Goal: Task Accomplishment & Management: Complete application form

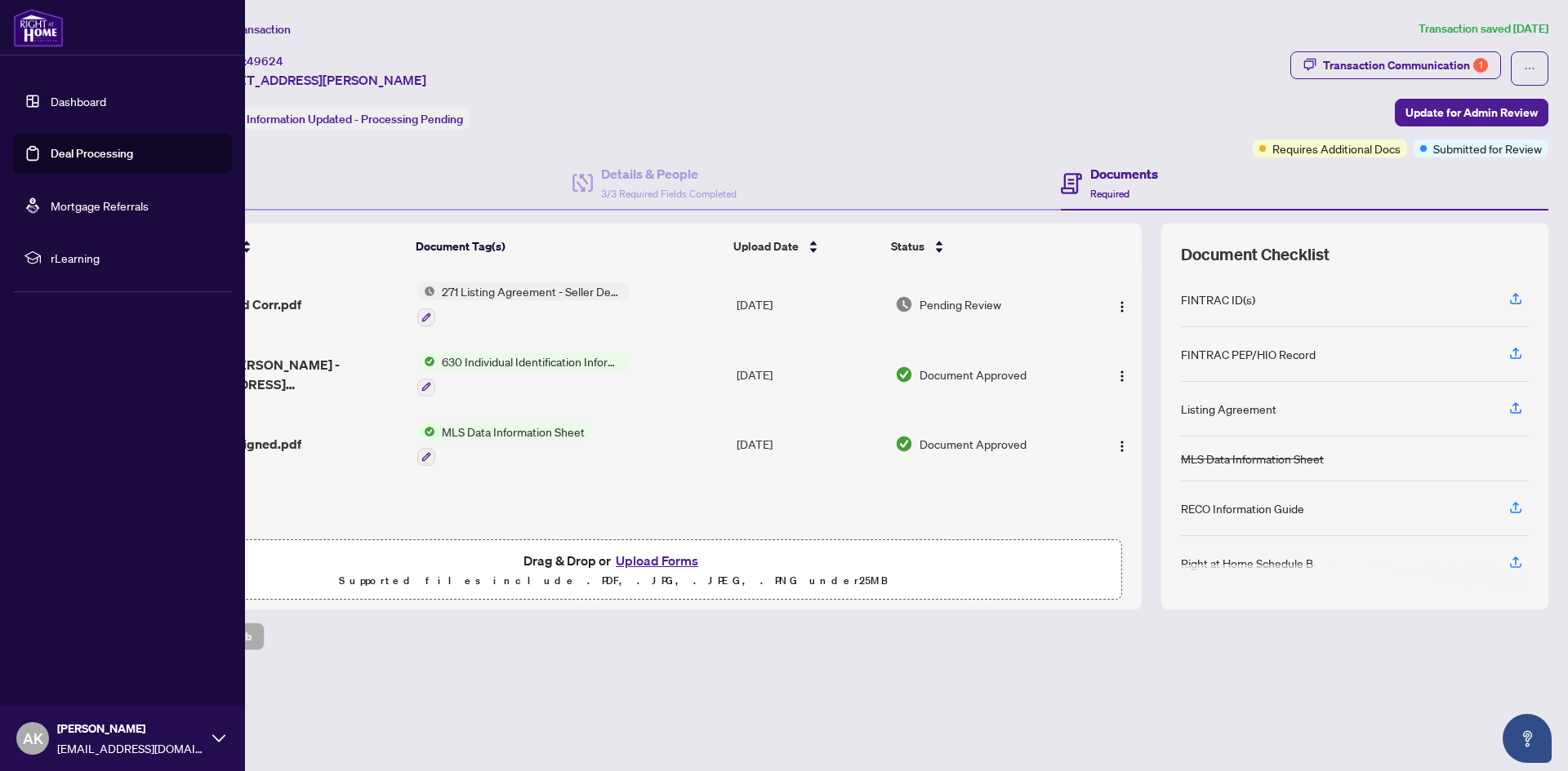
click at [66, 159] on link "Deal Processing" at bounding box center [92, 154] width 83 height 15
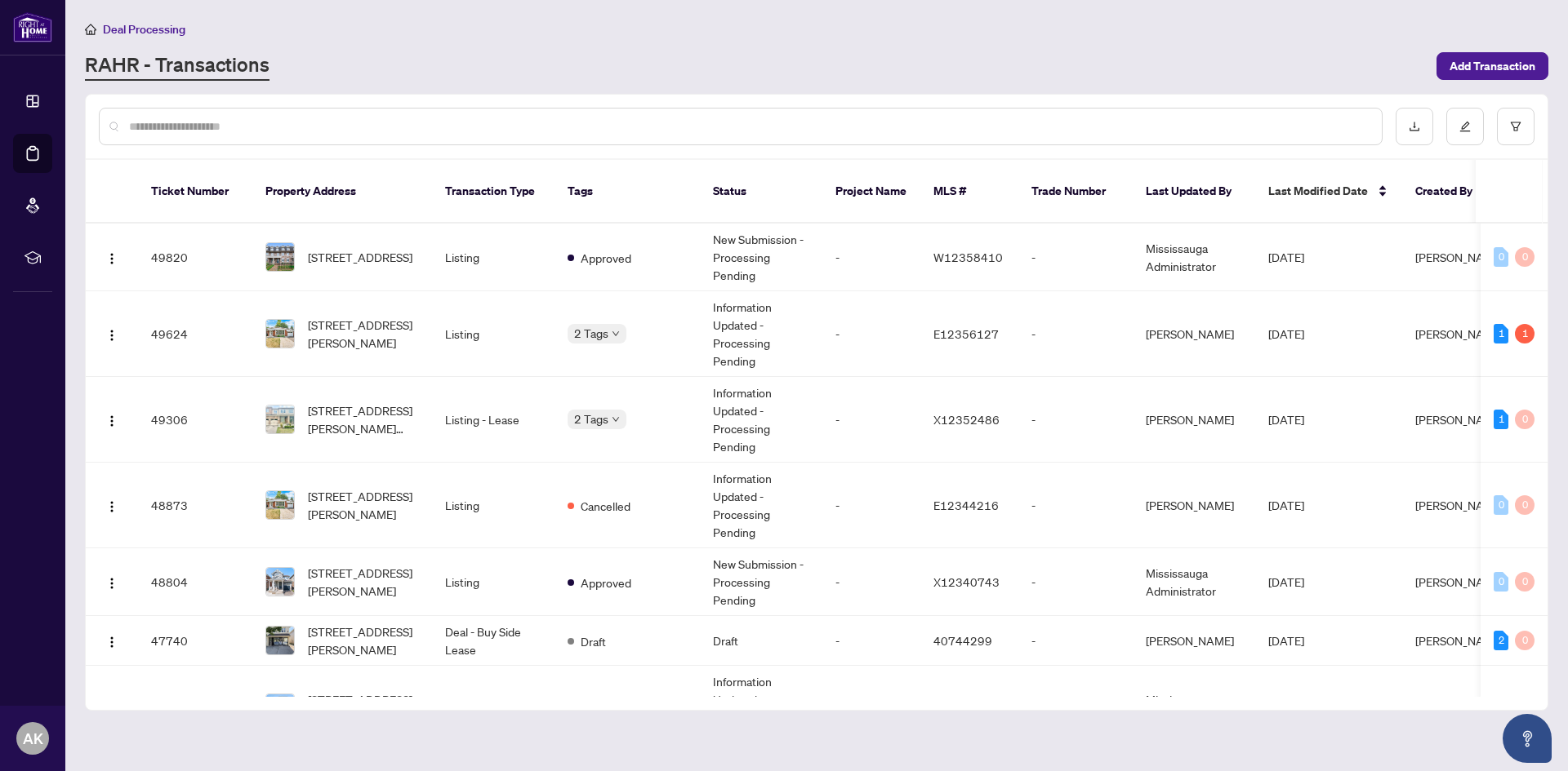
click at [1206, 120] on input "text" at bounding box center [749, 126] width 1240 height 18
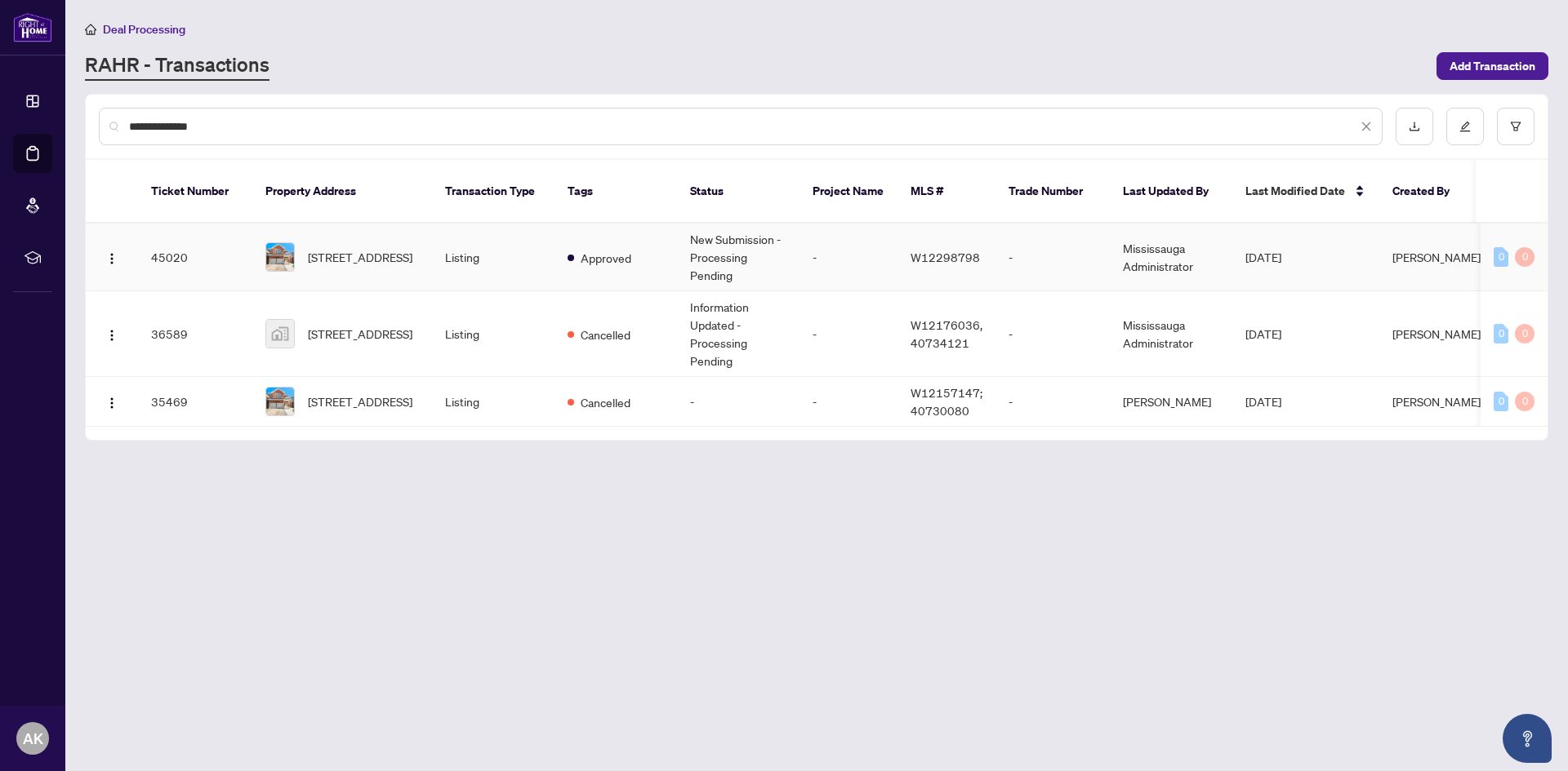
type input "**********"
click at [1201, 237] on td "Mississauga Administrator" at bounding box center [1170, 258] width 122 height 68
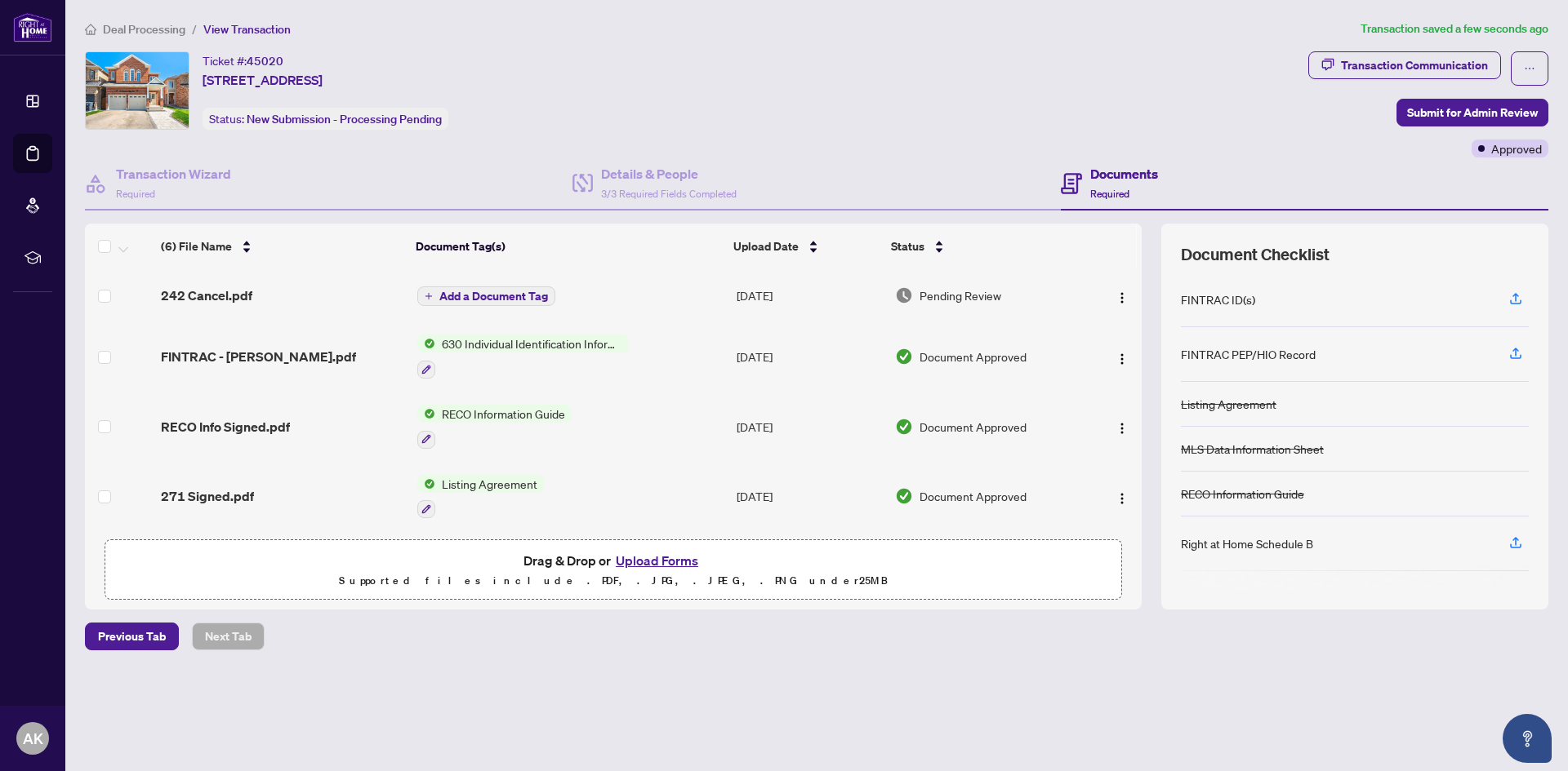
click at [484, 291] on span "Add a Document Tag" at bounding box center [493, 297] width 108 height 12
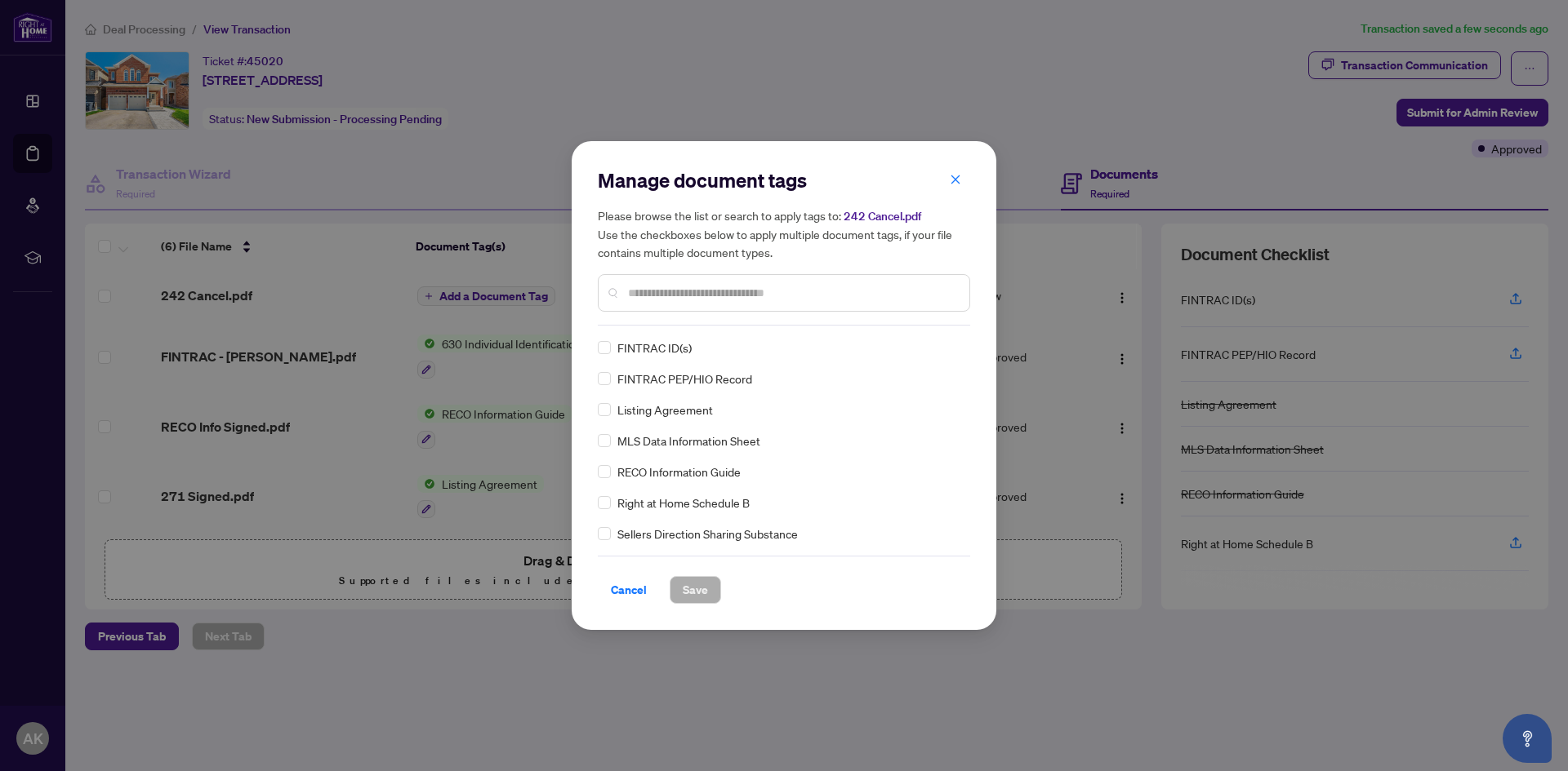
click at [708, 293] on input "text" at bounding box center [792, 293] width 328 height 18
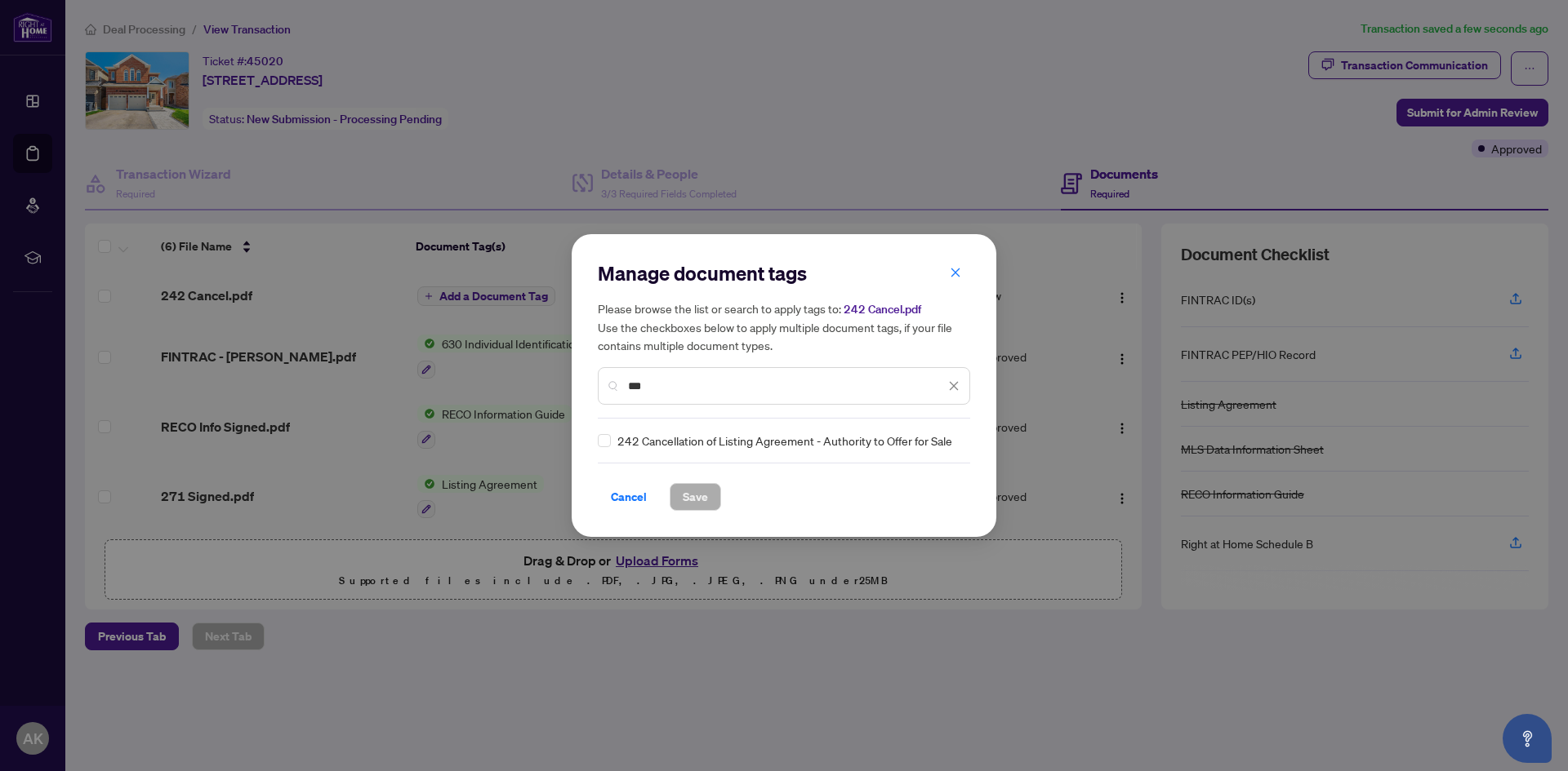
type input "***"
click at [611, 436] on div "242 Cancellation of Listing Agreement - Authority to Offer for Sale" at bounding box center [779, 441] width 363 height 18
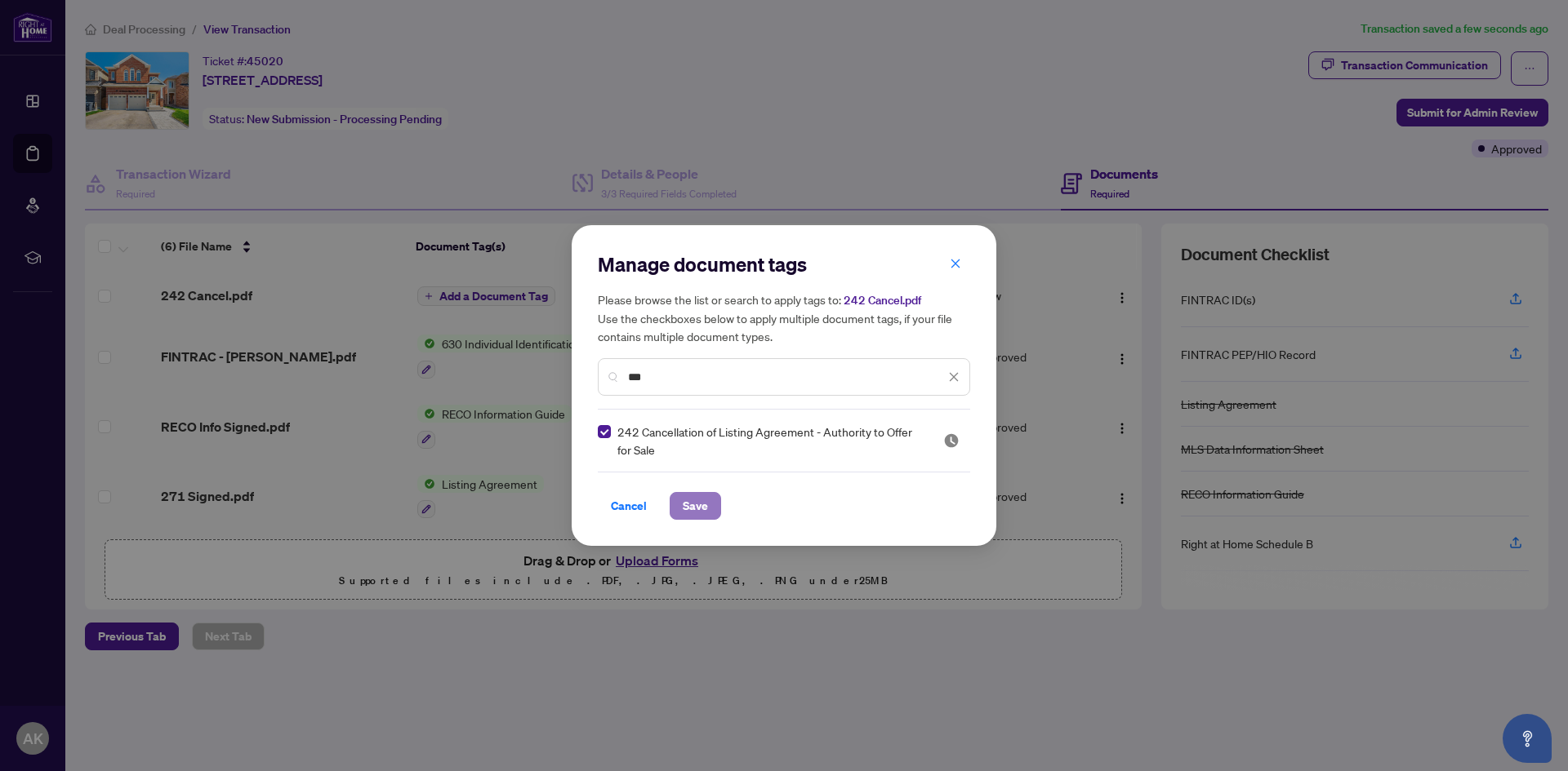
click at [704, 504] on span "Save" at bounding box center [695, 507] width 26 height 26
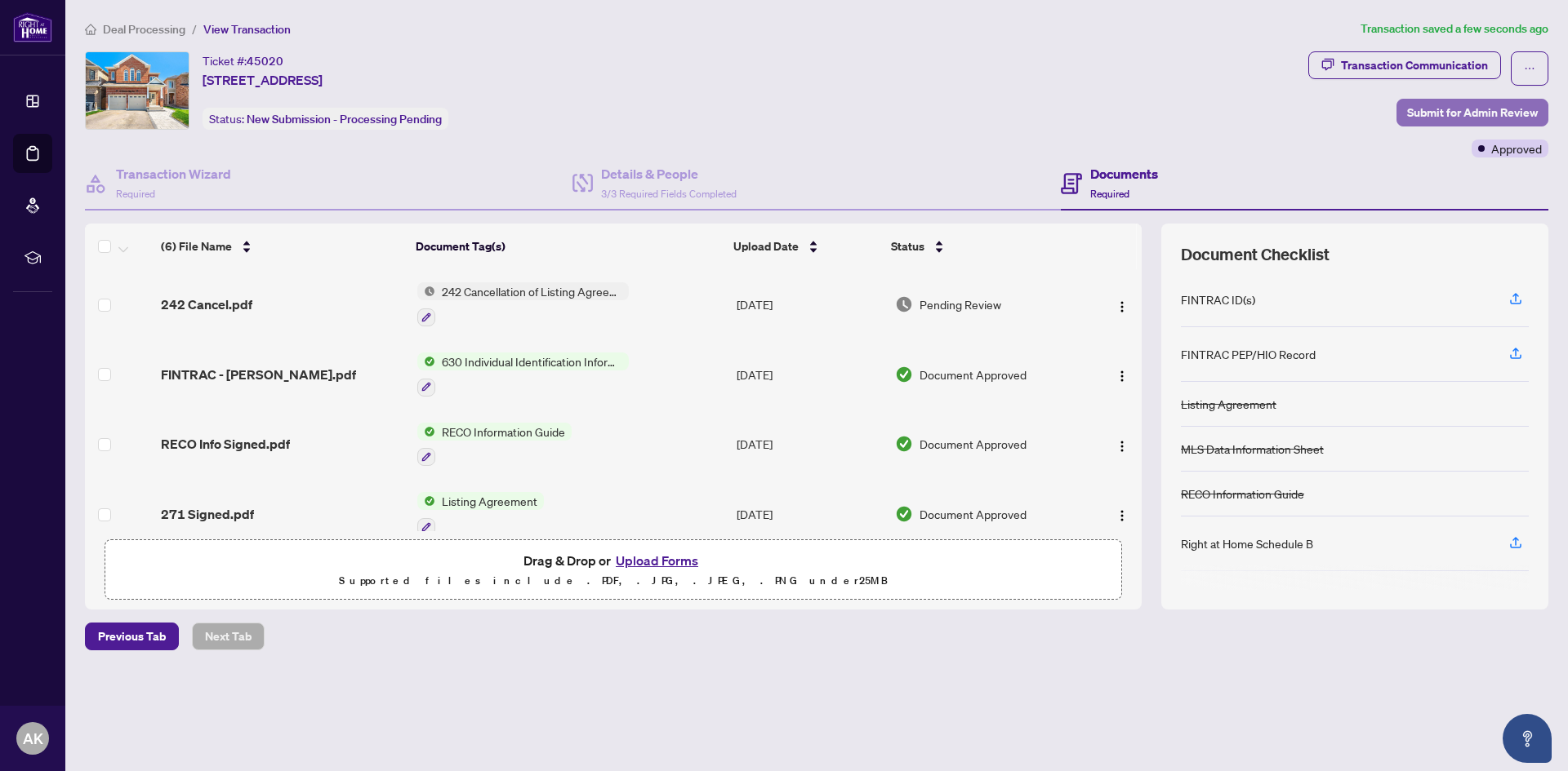
click at [1429, 104] on span "Submit for Admin Review" at bounding box center [1472, 113] width 131 height 26
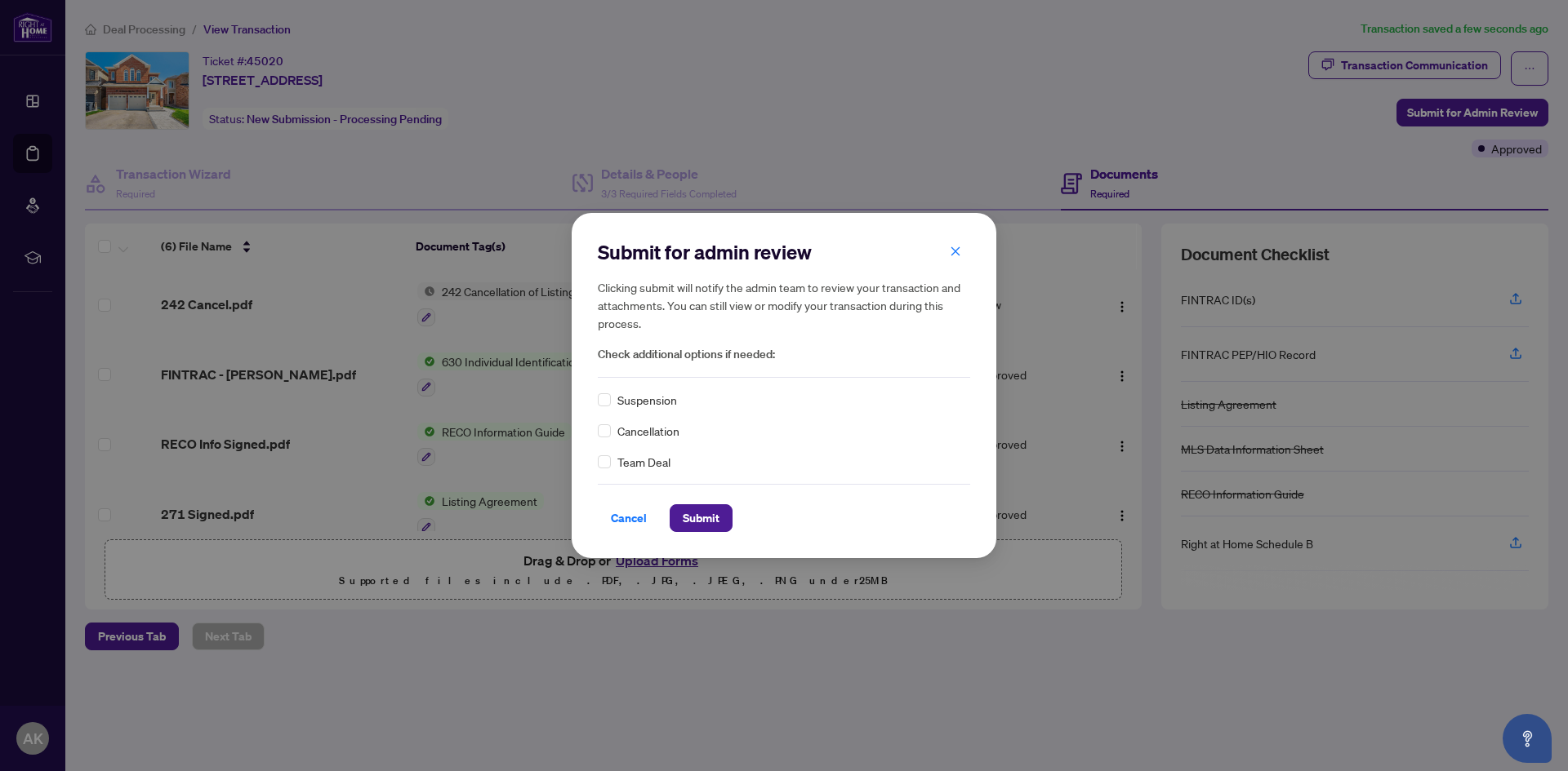
click at [612, 426] on div "Cancellation" at bounding box center [784, 431] width 372 height 18
click at [690, 515] on span "Submit" at bounding box center [701, 518] width 36 height 26
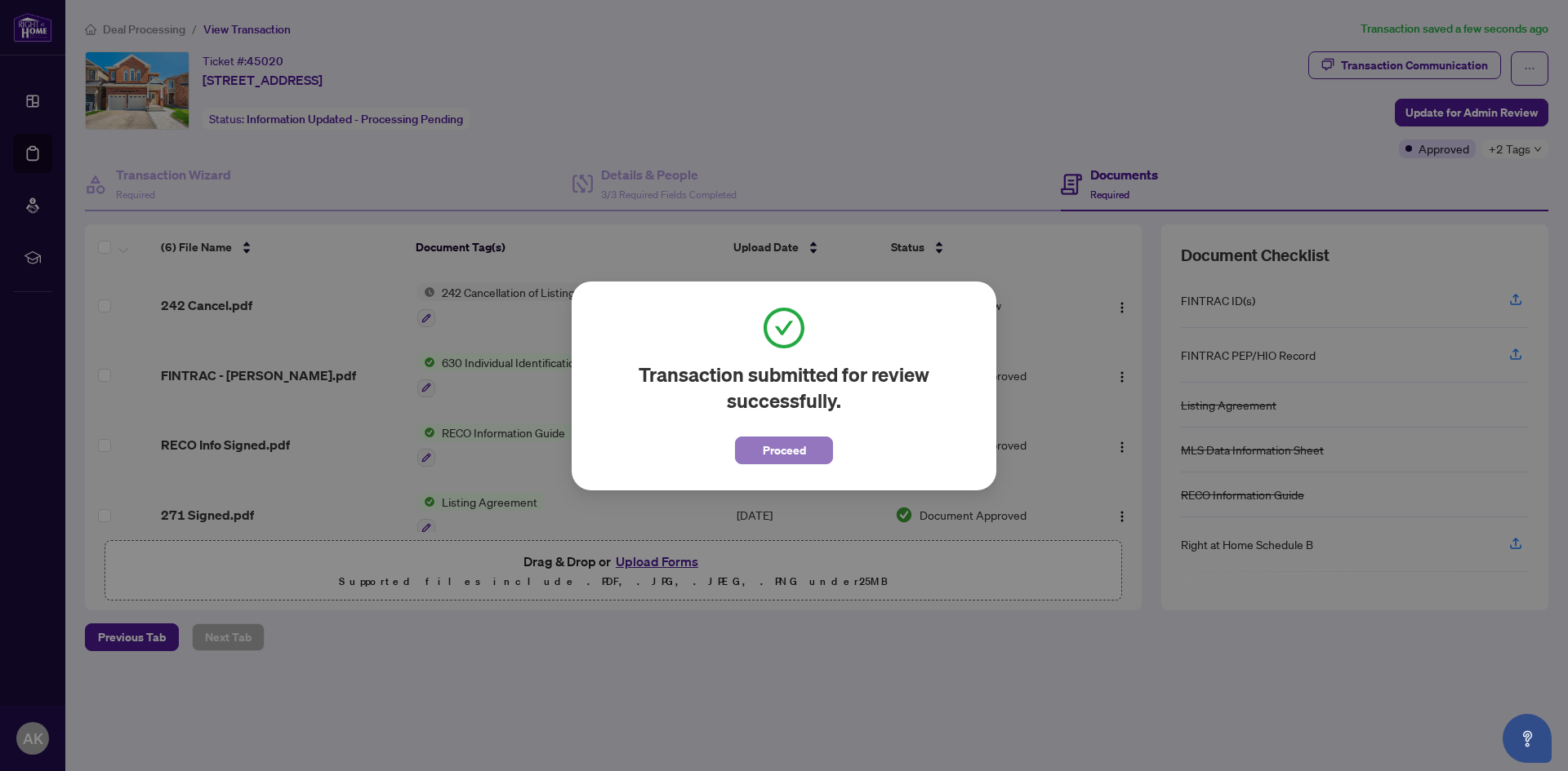
click at [743, 458] on button "Proceed" at bounding box center [784, 450] width 98 height 28
